Goal: Task Accomplishment & Management: Complete application form

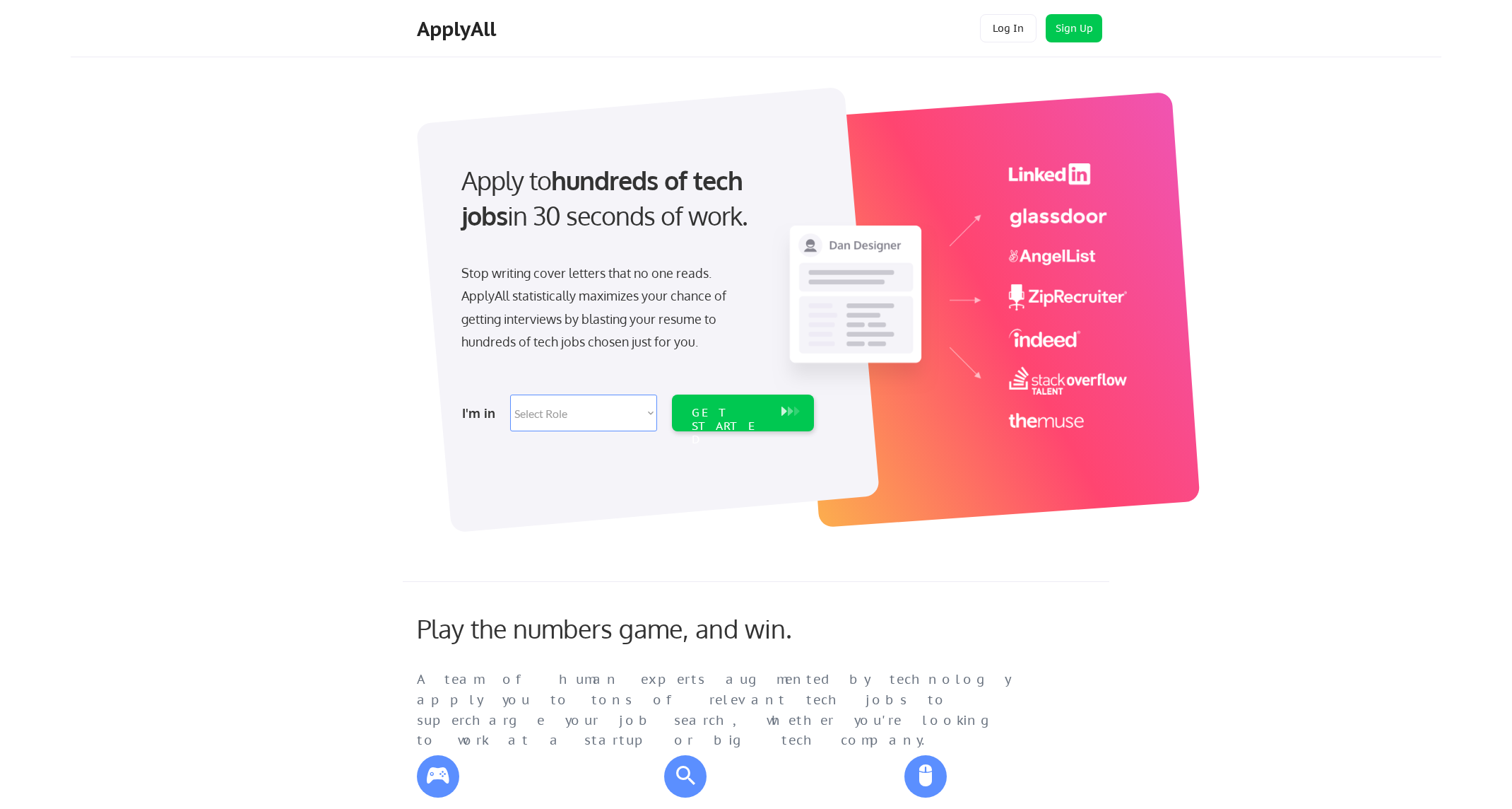
click at [558, 423] on select "Select Role Software Engineering Product Management Customer Success Sales UI/U…" at bounding box center [584, 413] width 147 height 37
select select ""it_security""
click at [510, 395] on select "Select Role Software Engineering Product Management Customer Success Sales UI/U…" at bounding box center [584, 413] width 147 height 37
select select ""it_security""
click at [716, 407] on div "GET STARTED" at bounding box center [729, 427] width 75 height 41
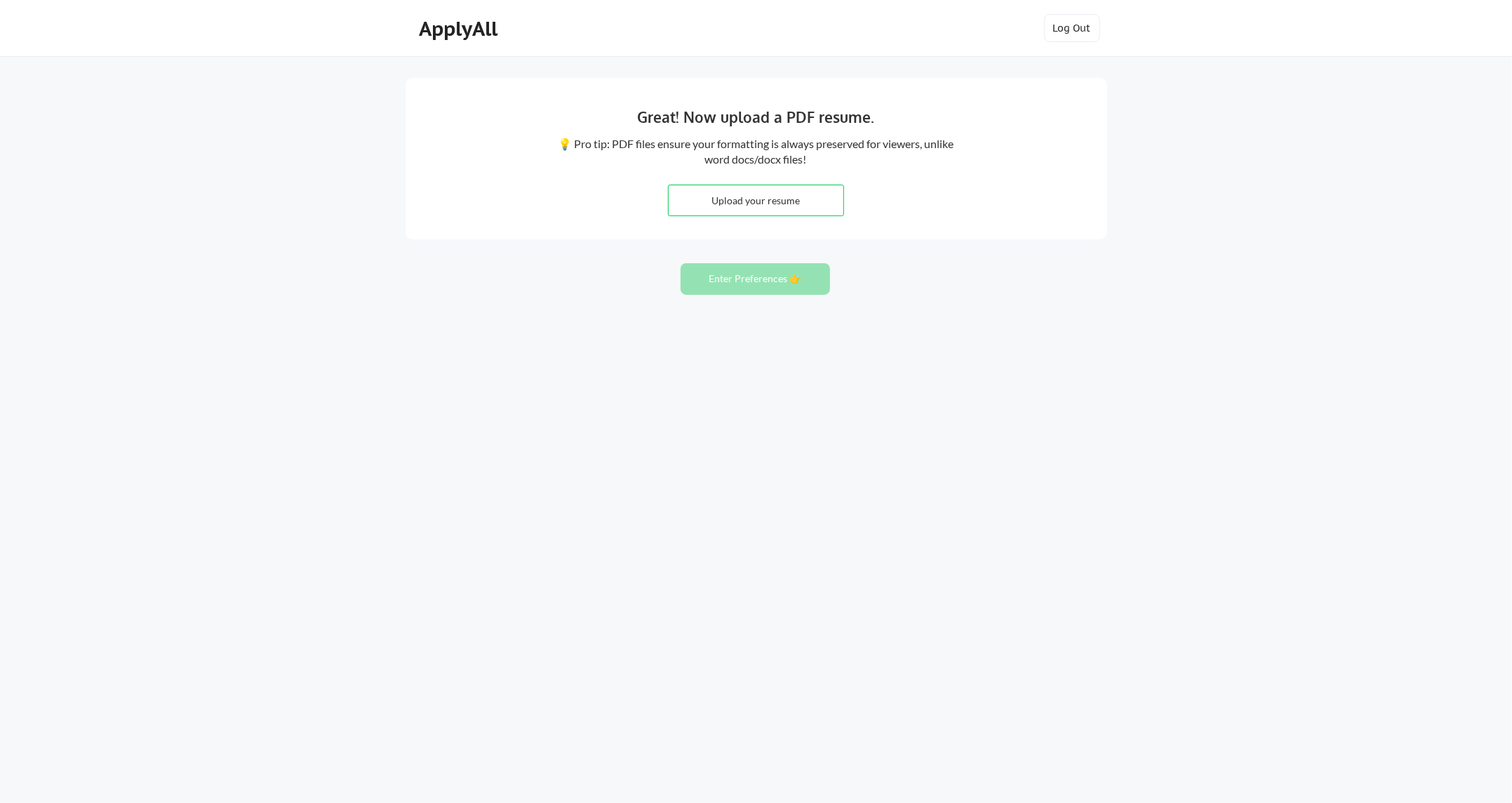
click at [724, 205] on input "file" at bounding box center [756, 200] width 175 height 30
type input "C:\fakepath\Resume Tanya Whatley.pdf"
click at [696, 276] on button "Enter Preferences 👉" at bounding box center [755, 279] width 150 height 32
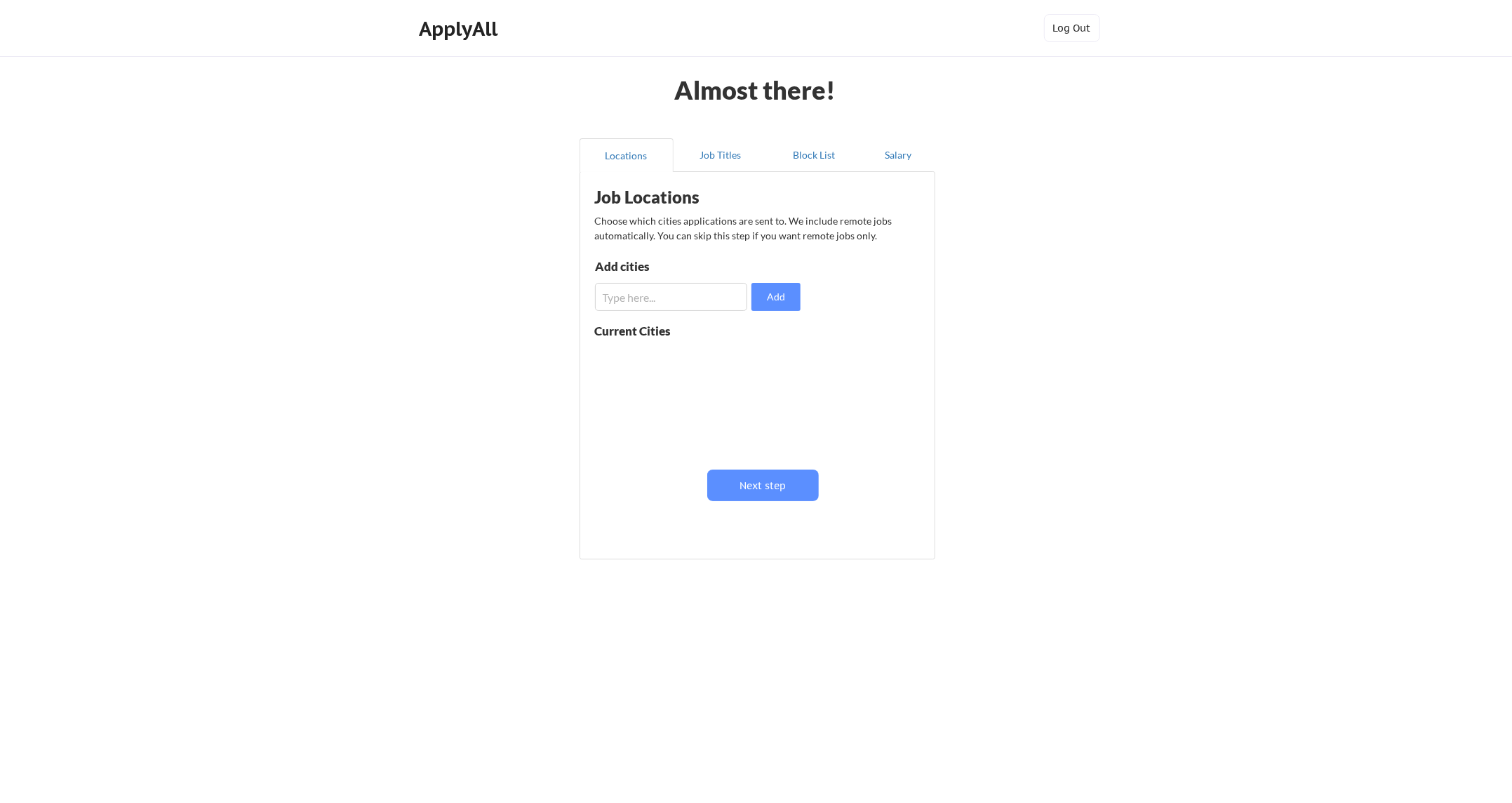
click at [700, 293] on input "input" at bounding box center [671, 297] width 153 height 28
type input "Lawton, OK"
click at [779, 298] on button "Add" at bounding box center [776, 297] width 49 height 28
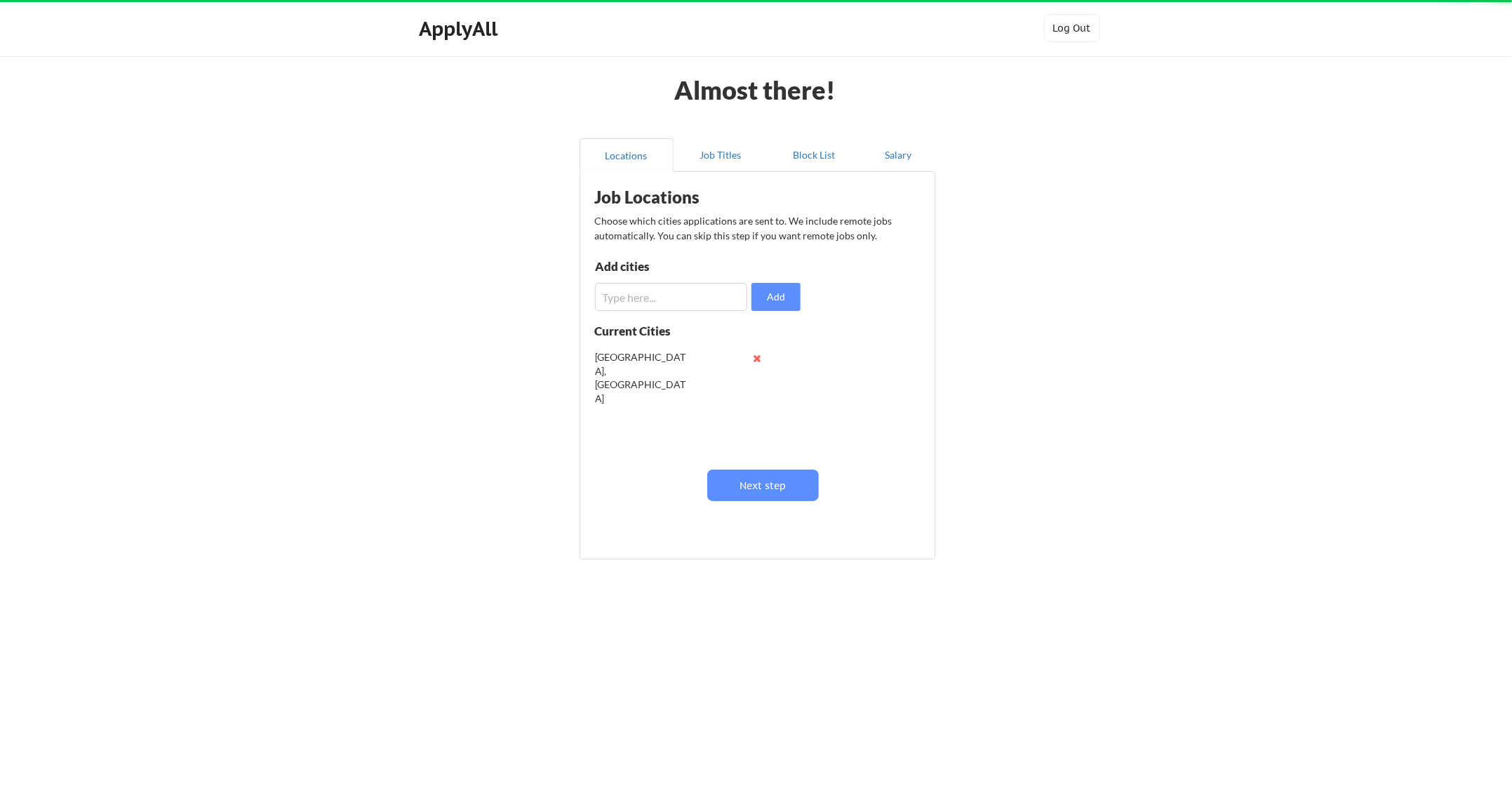
click at [710, 297] on input "input" at bounding box center [671, 297] width 153 height 28
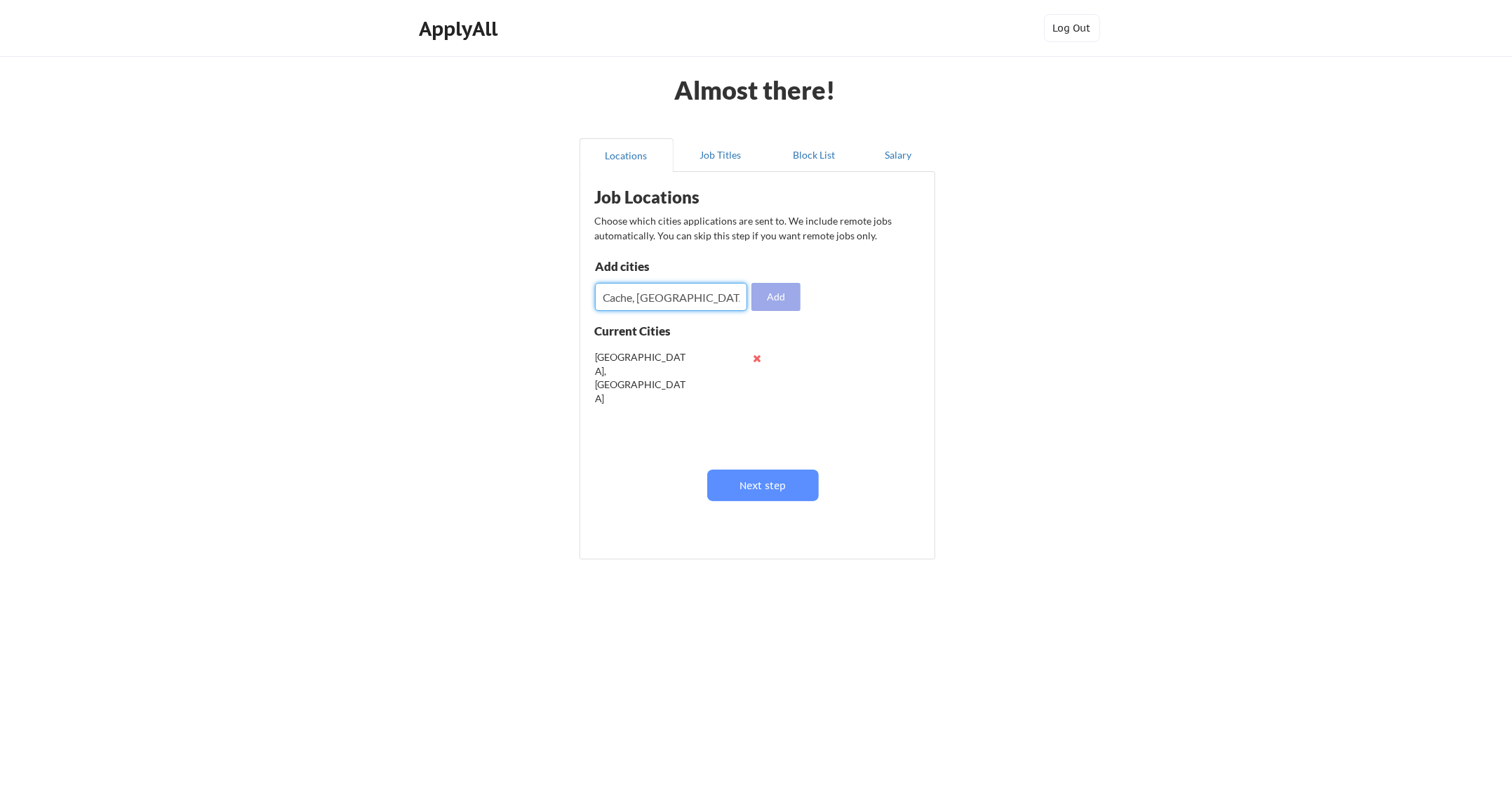
type input "Cache, OK"
click at [767, 300] on button "Add" at bounding box center [776, 297] width 49 height 28
click at [684, 300] on input "input" at bounding box center [671, 297] width 153 height 28
type input "Altus, OK"
click at [767, 296] on button "Add" at bounding box center [776, 297] width 49 height 28
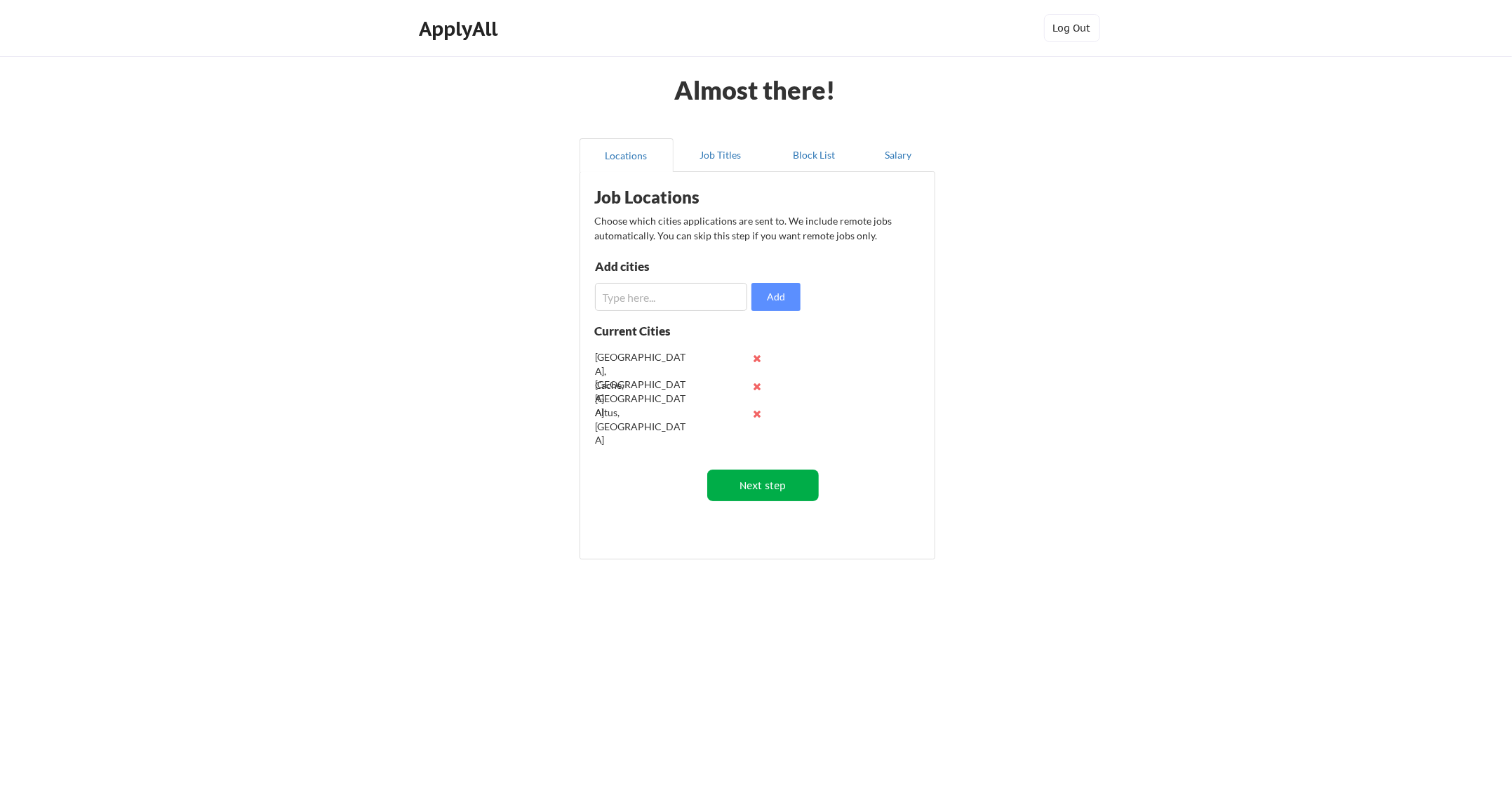
click at [742, 480] on button "Next step" at bounding box center [763, 485] width 111 height 32
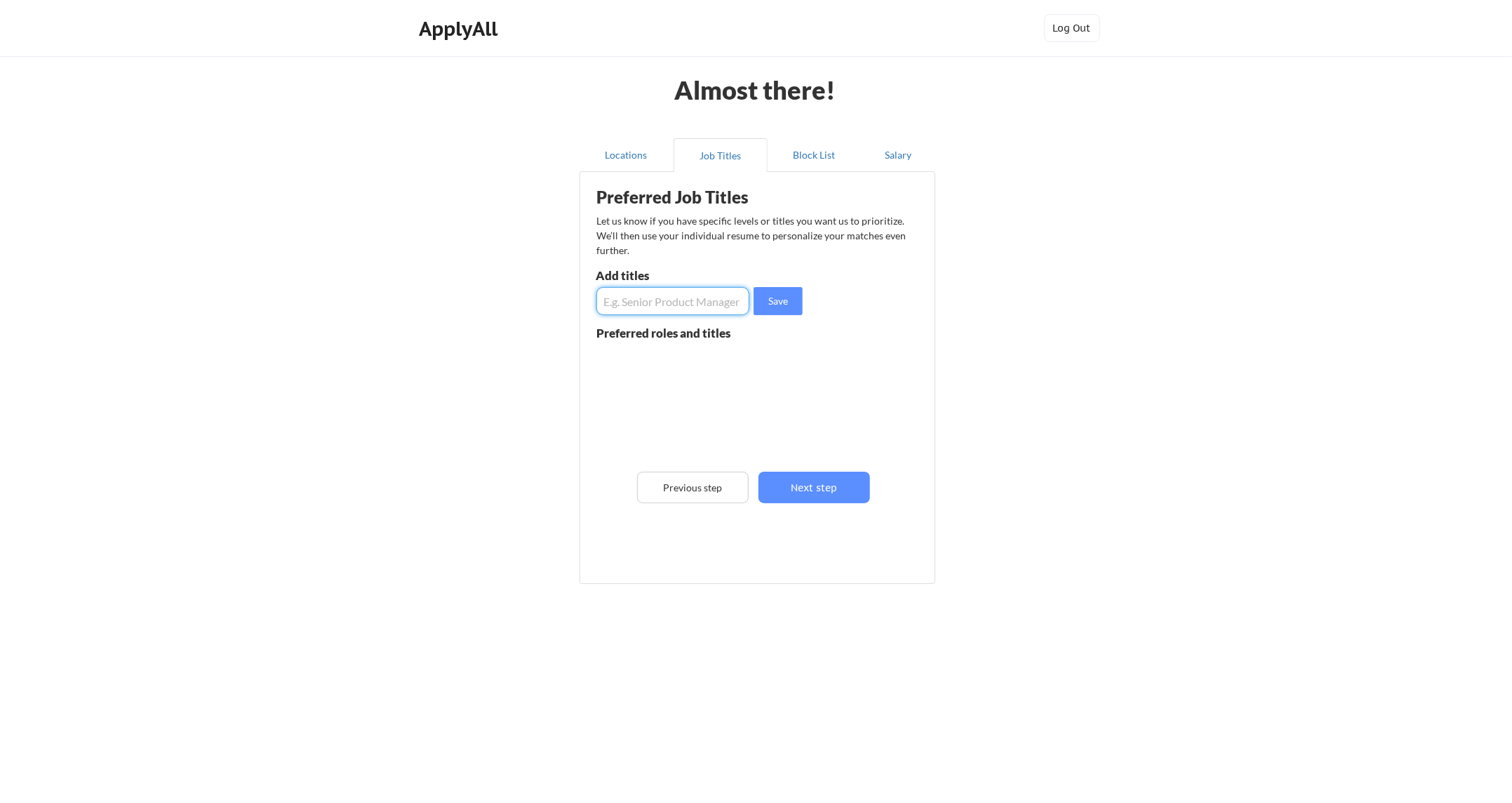
click at [636, 305] on input "input" at bounding box center [673, 301] width 154 height 28
type input "ISSO"
click at [782, 306] on button "Save" at bounding box center [778, 301] width 49 height 28
click at [710, 308] on input "input" at bounding box center [673, 301] width 154 height 28
type input "IT Technician"
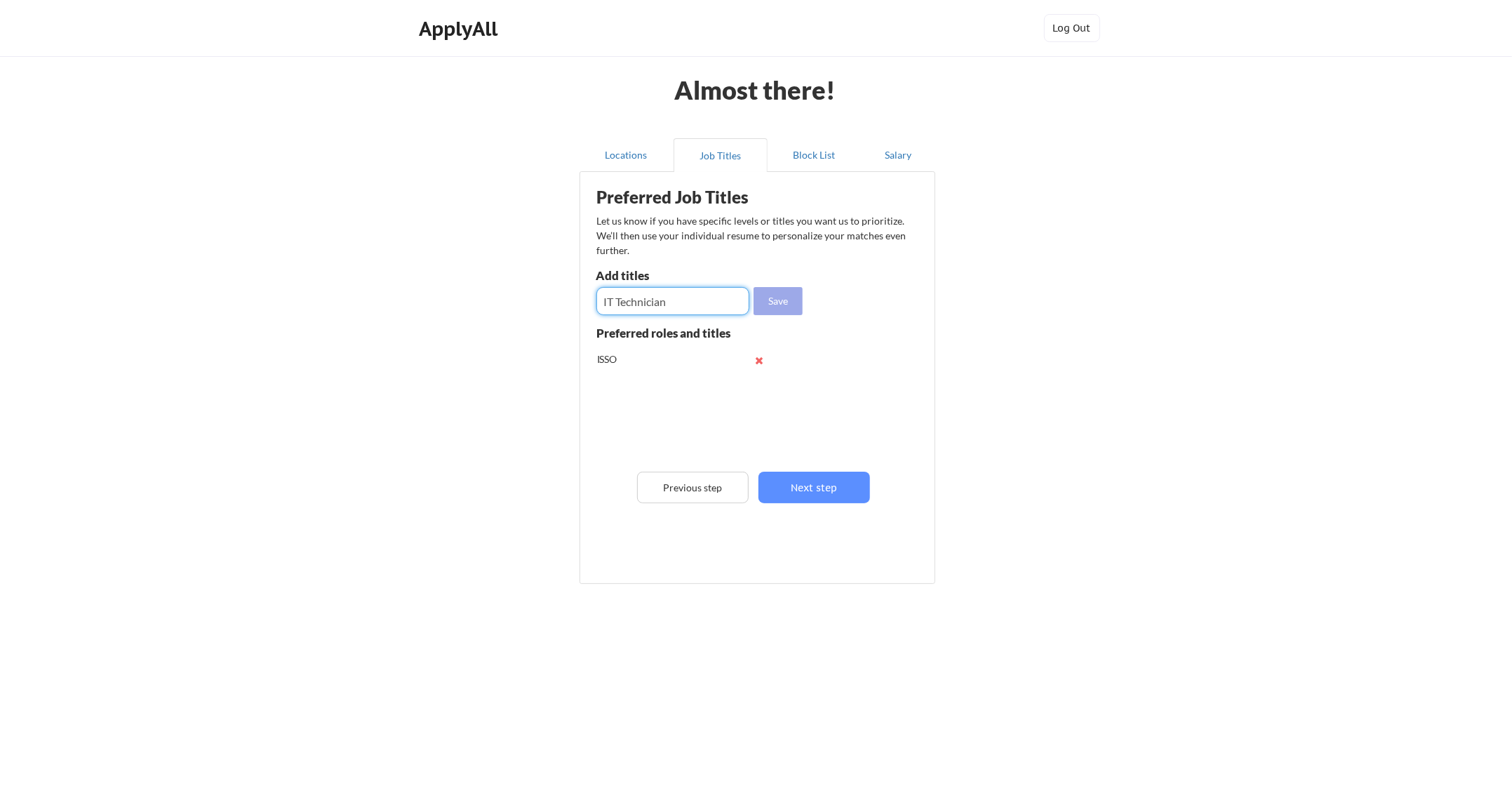
click at [776, 300] on button "Save" at bounding box center [778, 301] width 49 height 28
click at [702, 302] on input "input" at bounding box center [673, 301] width 154 height 28
type input "PC Technician"
click at [767, 295] on button "Save" at bounding box center [778, 301] width 49 height 28
click at [801, 492] on button "Next step" at bounding box center [814, 487] width 111 height 32
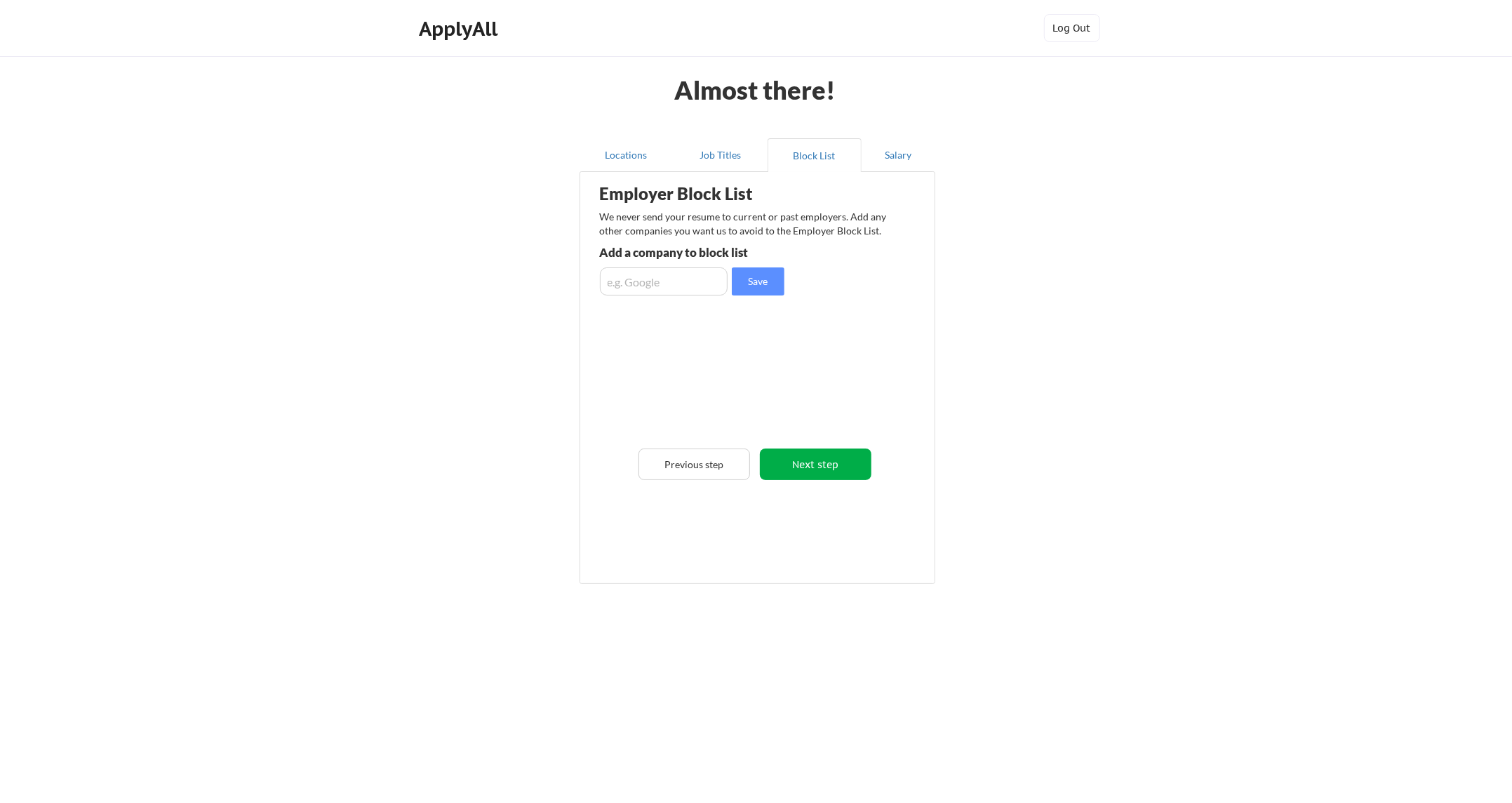
click at [795, 467] on button "Next step" at bounding box center [815, 464] width 111 height 32
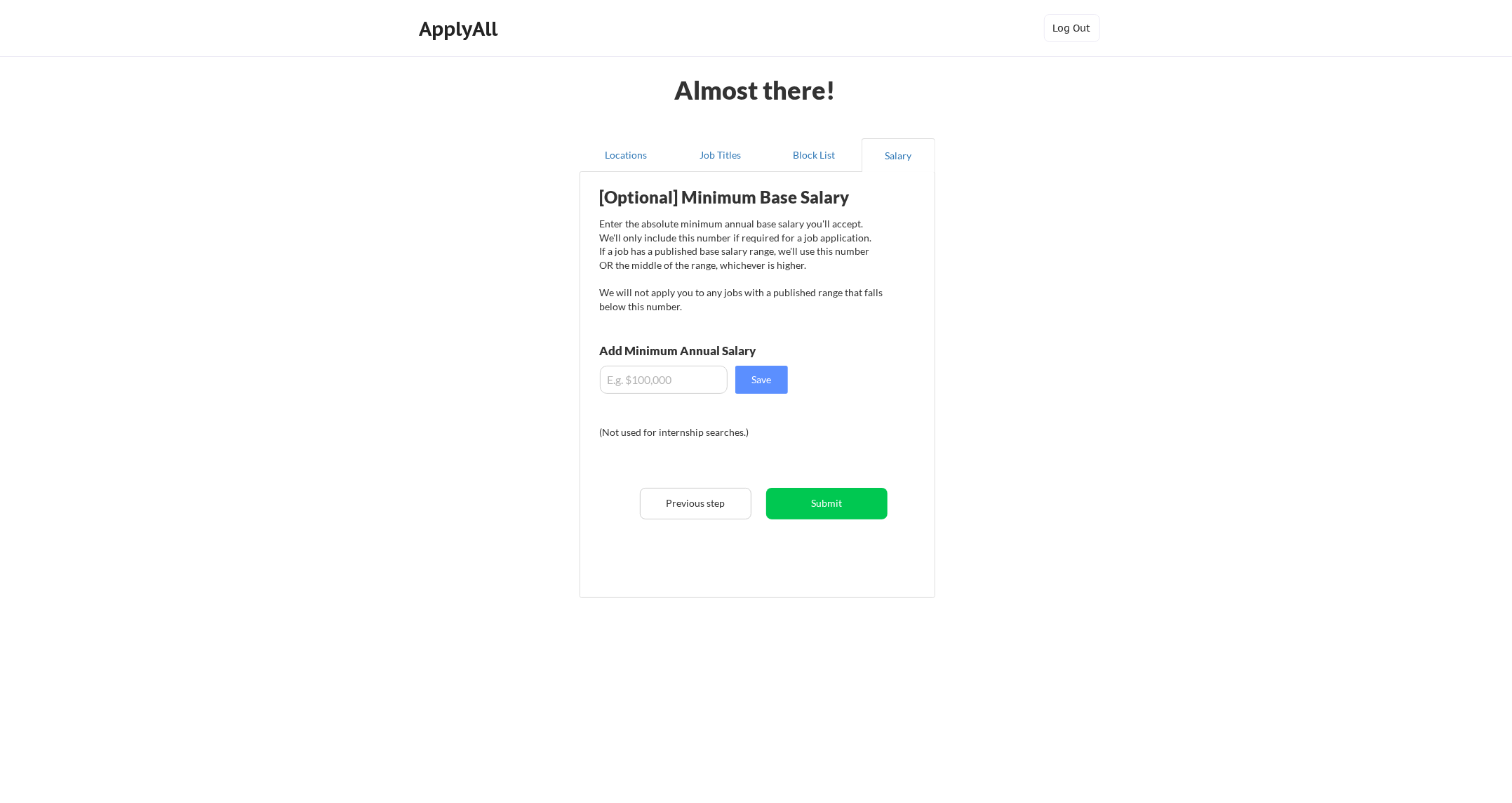
click at [639, 375] on input "input" at bounding box center [663, 380] width 128 height 28
type input "$55,000"
click at [763, 380] on button "Save" at bounding box center [762, 380] width 53 height 28
click at [810, 493] on button "Submit" at bounding box center [827, 503] width 121 height 32
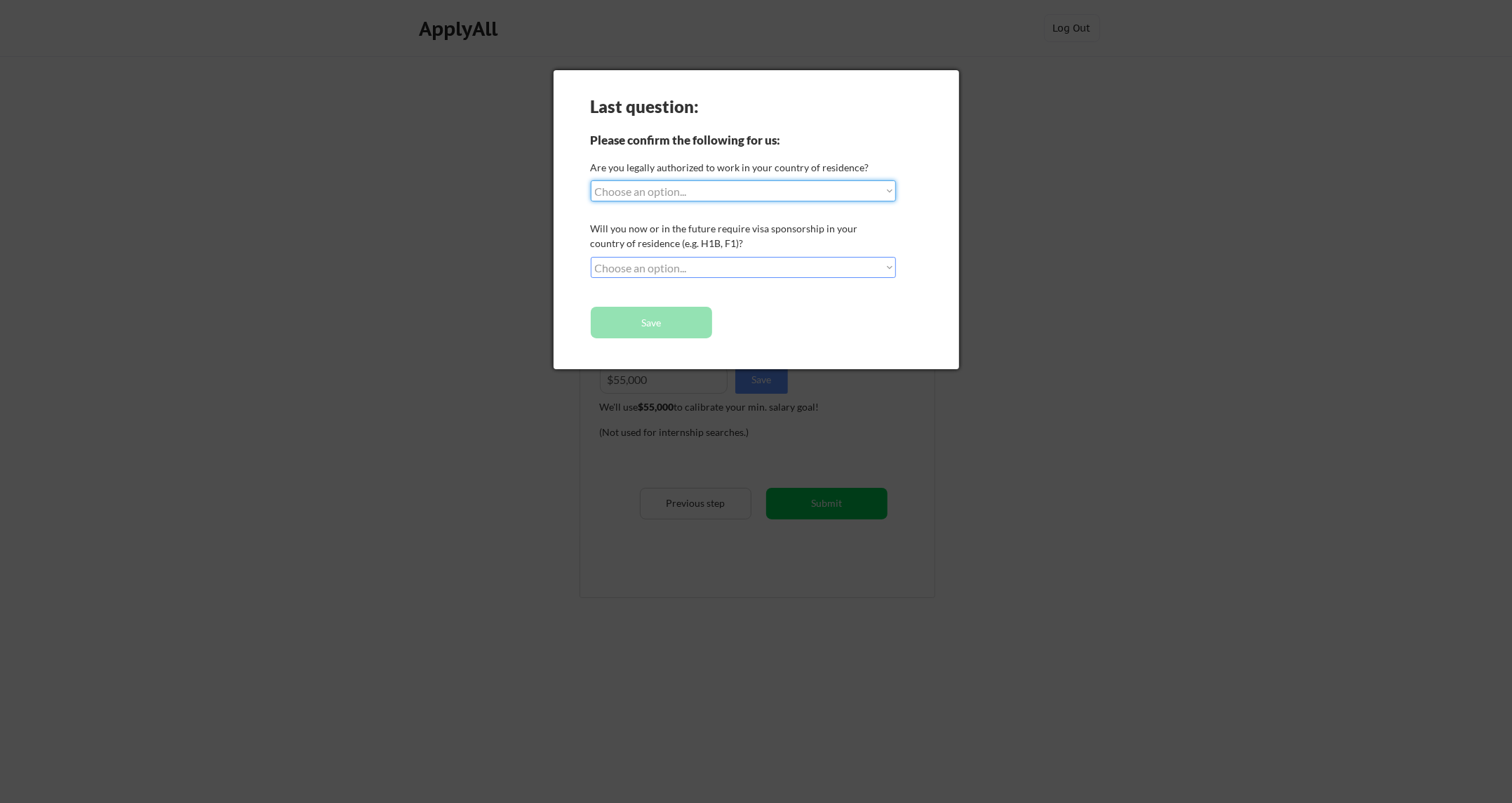
click at [751, 191] on select "Choose an option... Yes, I am a US Citizen Yes, I am a Canadian Citizen Yes, I …" at bounding box center [744, 191] width 306 height 21
select select ""yes__i_am_a_us_citizen""
click at [591, 180] on select "Choose an option... Yes, I am a US Citizen Yes, I am a Canadian Citizen Yes, I …" at bounding box center [744, 191] width 306 height 21
click at [728, 267] on select "Choose an option... No, I will not need sponsorship Yes, I will need sponsorship" at bounding box center [744, 267] width 306 height 21
select select ""no__i_will_not_need_sponsorship""
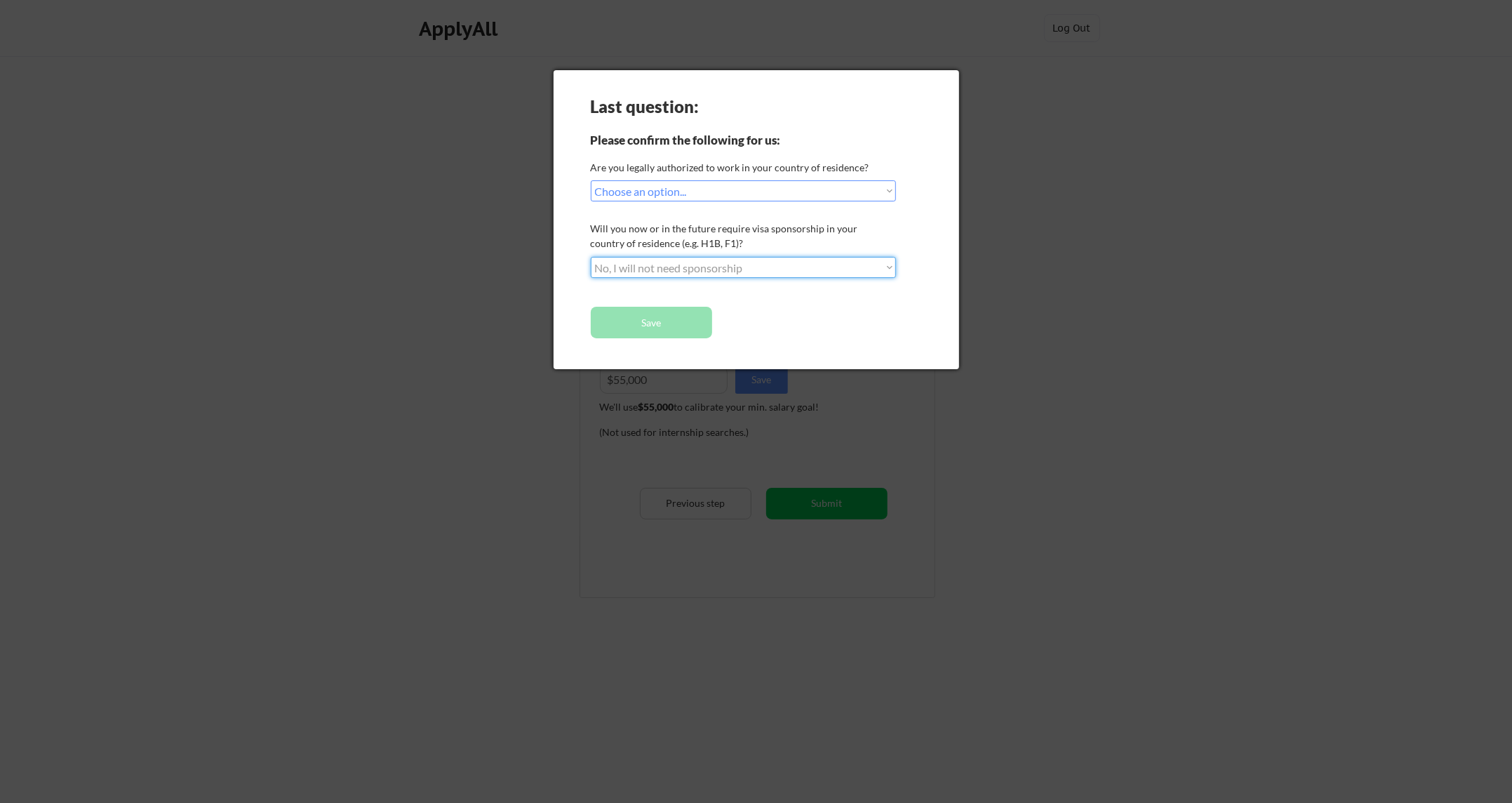
click at [591, 257] on select "Choose an option... No, I will not need sponsorship Yes, I will need sponsorship" at bounding box center [744, 267] width 306 height 21
click at [671, 318] on button "Save" at bounding box center [651, 322] width 121 height 32
